Goal: Transaction & Acquisition: Register for event/course

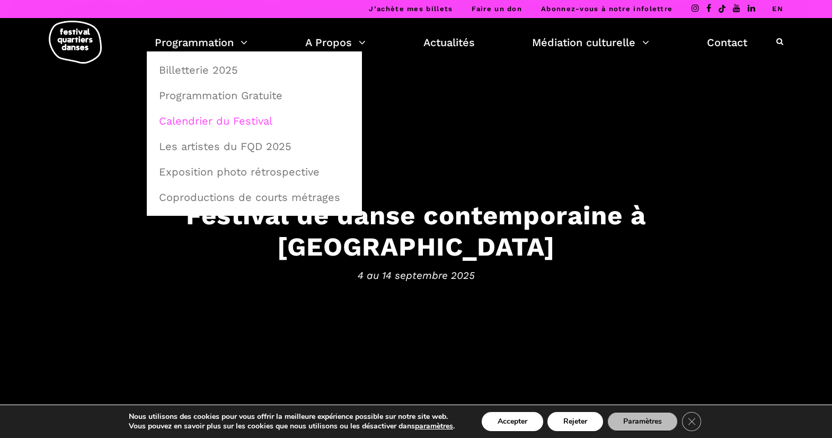
click at [210, 119] on link "Calendrier du Festival" at bounding box center [254, 121] width 203 height 24
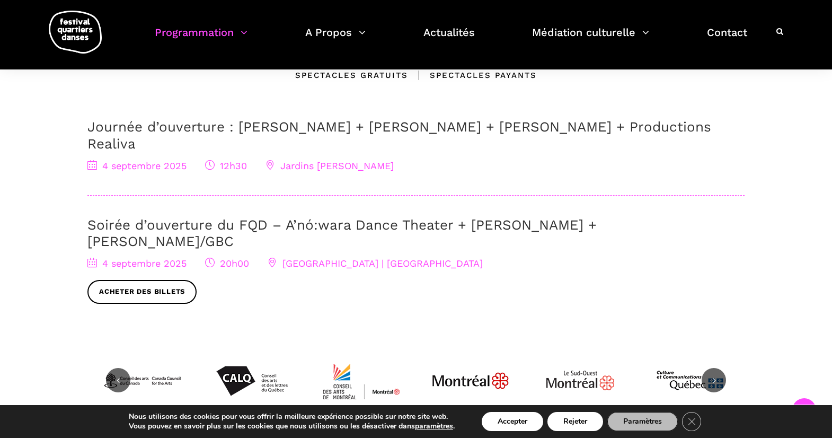
scroll to position [298, 0]
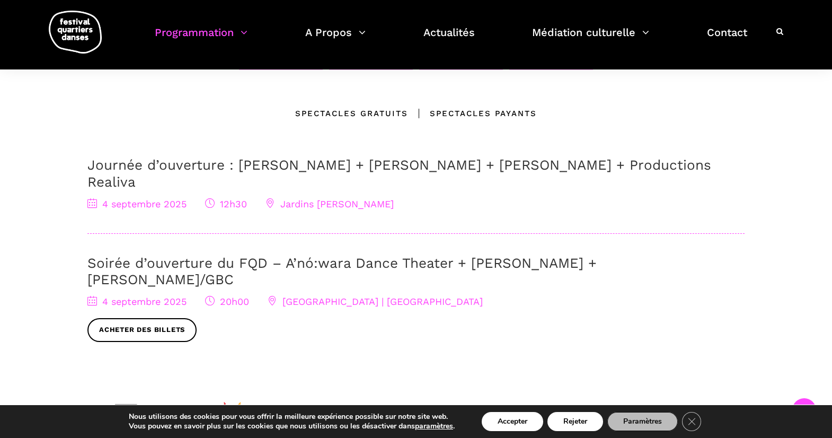
click at [380, 112] on div "Spectacles gratuits" at bounding box center [351, 113] width 113 height 13
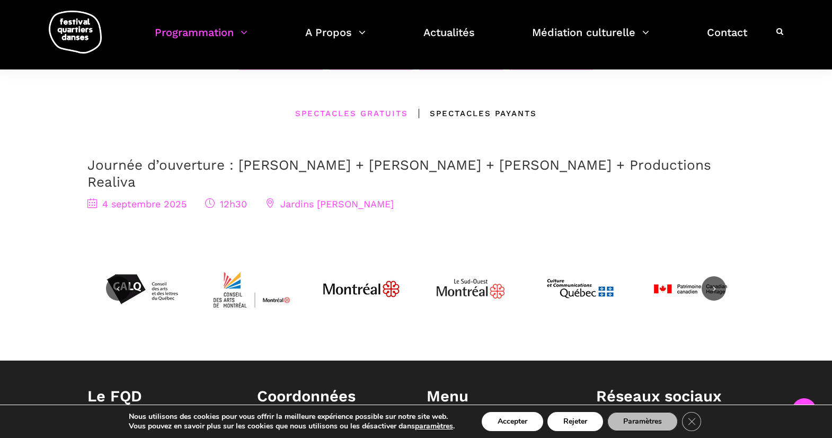
click at [459, 111] on div "Spectacles Payants" at bounding box center [472, 113] width 129 height 13
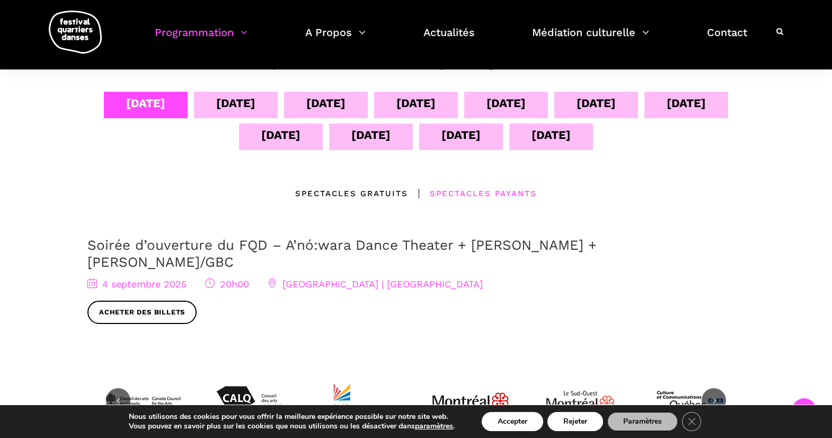
scroll to position [181, 0]
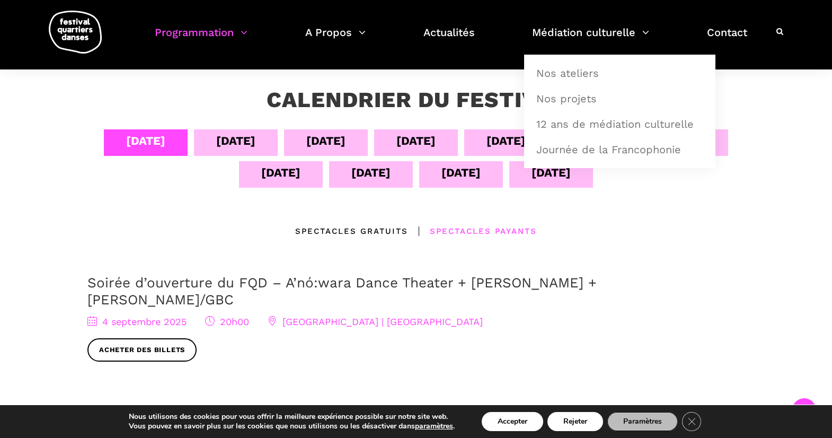
click at [239, 138] on div "05 sept" at bounding box center [235, 140] width 39 height 19
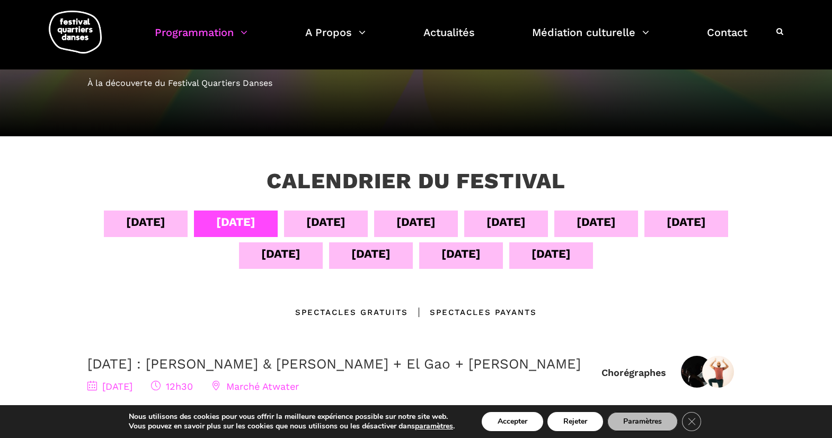
scroll to position [90, 0]
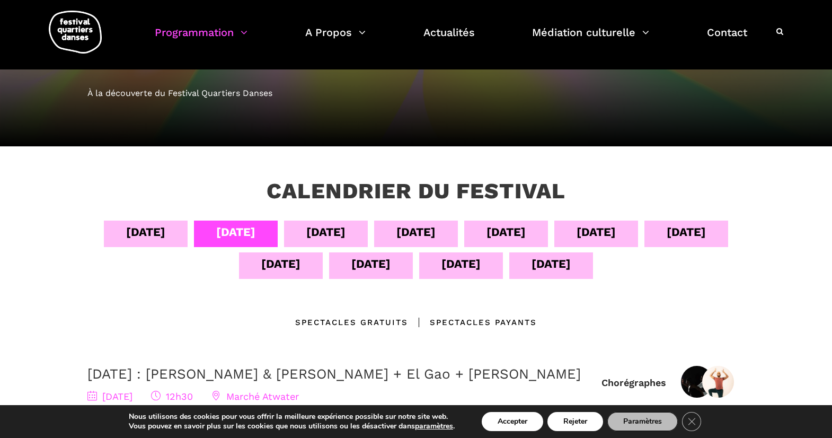
click at [337, 230] on div "06 sept" at bounding box center [325, 231] width 39 height 19
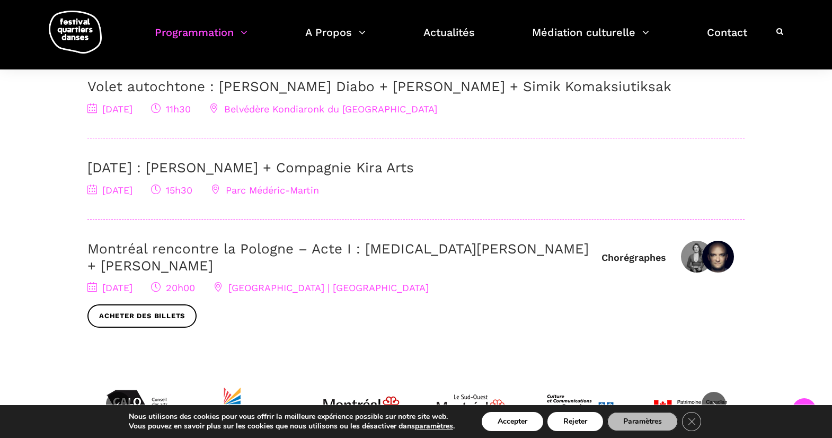
scroll to position [377, 0]
click at [351, 248] on link "Montréal rencontre la Pologne – Acte I : Kyra Jean Green + Janusz Orlik" at bounding box center [337, 256] width 501 height 32
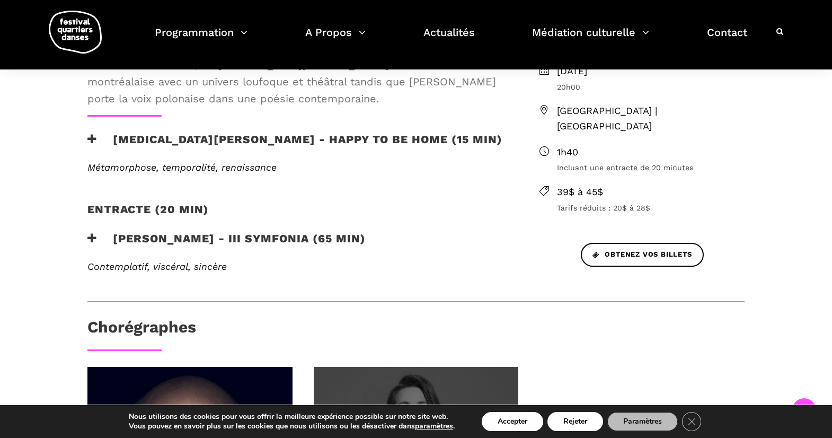
scroll to position [372, 0]
